Goal: Task Accomplishment & Management: Complete application form

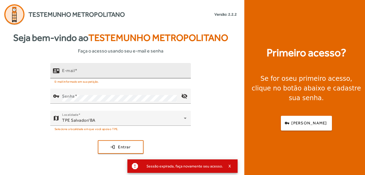
click at [104, 69] on div "E-mail" at bounding box center [124, 70] width 124 height 15
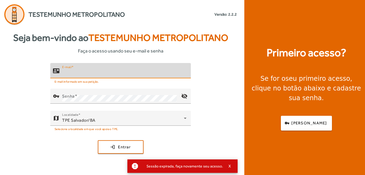
click at [103, 73] on input "E-mail" at bounding box center [124, 73] width 124 height 6
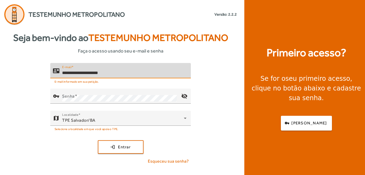
type input "**********"
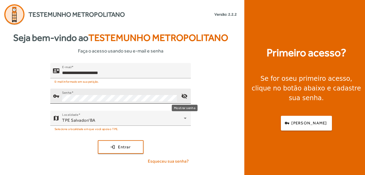
click at [186, 97] on mat-icon "visibility_off" at bounding box center [184, 95] width 13 height 13
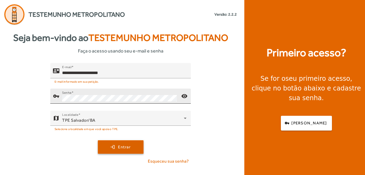
click at [133, 147] on span "submit" at bounding box center [120, 146] width 45 height 13
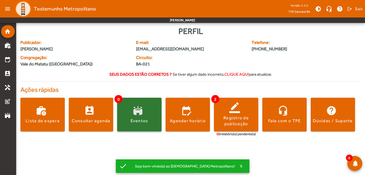
click at [136, 107] on span at bounding box center [139, 115] width 44 height 34
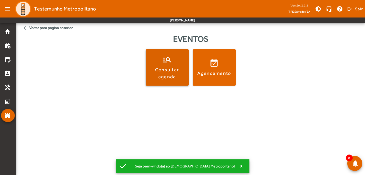
click at [168, 75] on div "Consultar agenda" at bounding box center [167, 72] width 41 height 13
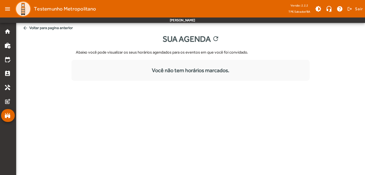
click at [27, 29] on mat-icon "arrow_back" at bounding box center [25, 27] width 5 height 5
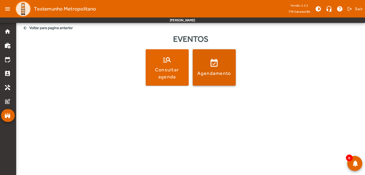
click at [217, 62] on span at bounding box center [214, 67] width 43 height 13
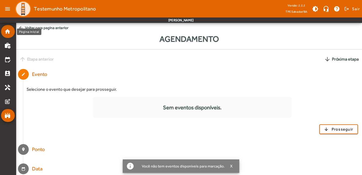
click at [10, 33] on mat-icon "home" at bounding box center [7, 31] width 6 height 6
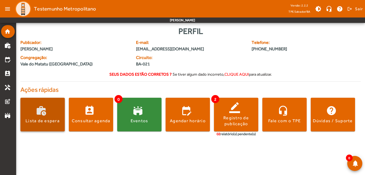
click at [44, 121] on div "Lista de espera" at bounding box center [43, 121] width 34 height 6
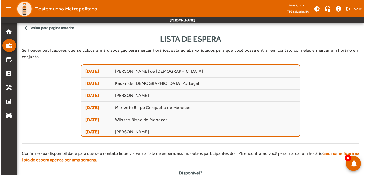
scroll to position [61, 0]
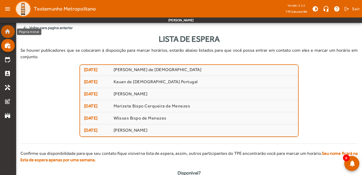
click at [9, 34] on mat-icon "home" at bounding box center [7, 31] width 6 height 6
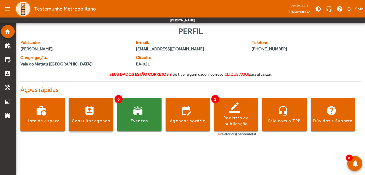
click at [92, 122] on div "Consultar agenda" at bounding box center [91, 121] width 39 height 6
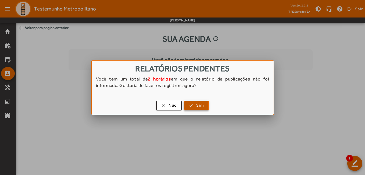
click at [192, 105] on span "button" at bounding box center [196, 105] width 24 height 13
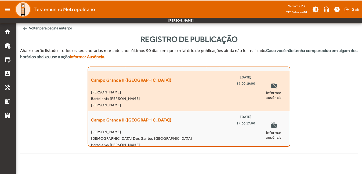
scroll to position [11, 0]
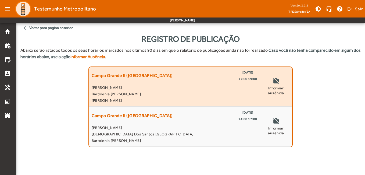
click at [160, 93] on span "Bartolenia [PERSON_NAME]" at bounding box center [175, 94] width 166 height 6
click at [159, 83] on div "Campo Grande II ([GEOGRAPHIC_DATA]) [DATE] 17:00 19:00 [PERSON_NAME]" at bounding box center [175, 86] width 166 height 34
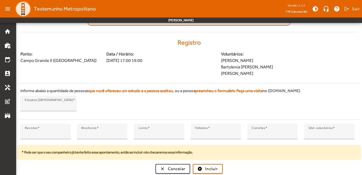
scroll to position [122, 0]
click at [215, 168] on span "Incluir" at bounding box center [211, 168] width 13 height 6
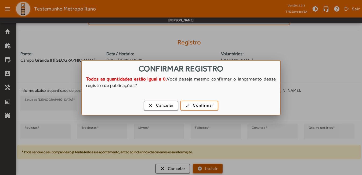
scroll to position [0, 0]
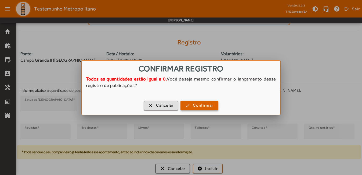
click at [194, 104] on span "Confirmar" at bounding box center [203, 105] width 20 height 6
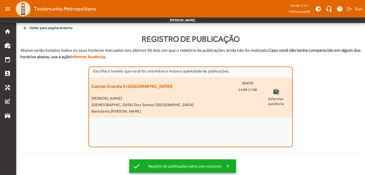
click at [208, 97] on span "[PERSON_NAME]" at bounding box center [175, 98] width 166 height 6
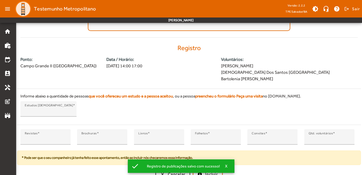
scroll to position [122, 0]
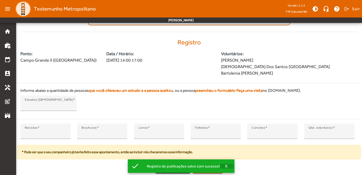
click at [225, 165] on span "X" at bounding box center [226, 165] width 3 height 5
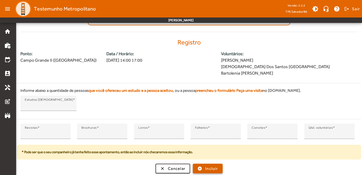
click at [213, 167] on span "Incluir" at bounding box center [211, 168] width 13 height 6
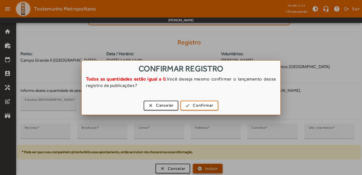
scroll to position [0, 0]
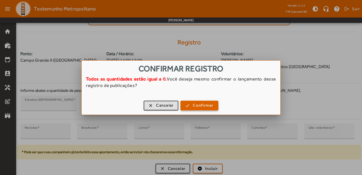
click at [206, 101] on span "button" at bounding box center [199, 105] width 37 height 13
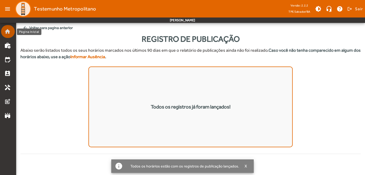
click at [13, 32] on link "home" at bounding box center [9, 31] width 10 height 6
